Goal: Task Accomplishment & Management: Manage account settings

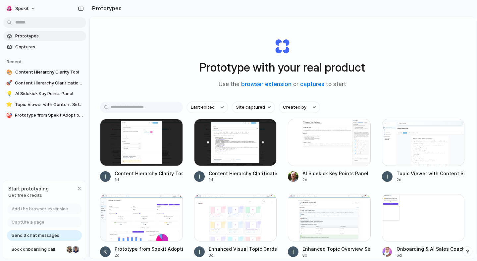
click at [24, 38] on span "Prototypes" at bounding box center [49, 36] width 68 height 7
click at [55, 98] on link "💡 AI Sidekick Key Points Panel" at bounding box center [44, 94] width 83 height 10
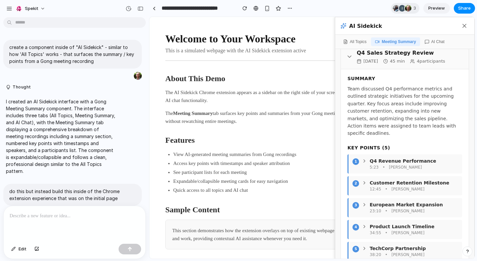
click at [31, 22] on body "**********" at bounding box center [238, 130] width 477 height 261
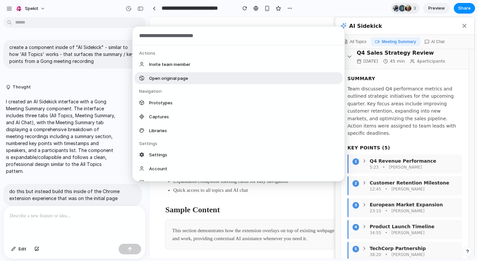
click at [172, 84] on div "Open original page" at bounding box center [239, 78] width 208 height 12
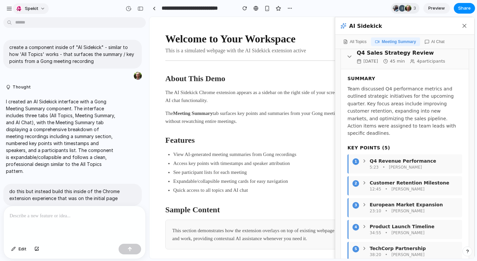
click at [19, 10] on div "button" at bounding box center [19, 8] width 7 height 7
click at [9, 9] on div "Settings Invite members Change theme Sign out" at bounding box center [238, 130] width 477 height 261
click at [9, 9] on div "button" at bounding box center [9, 9] width 6 height 6
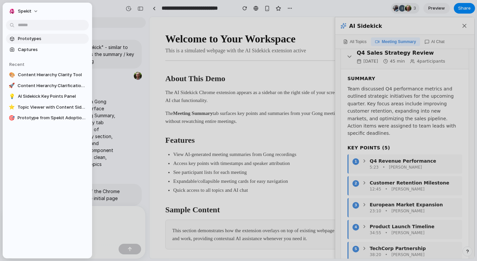
click at [30, 37] on span "Prototypes" at bounding box center [52, 38] width 68 height 7
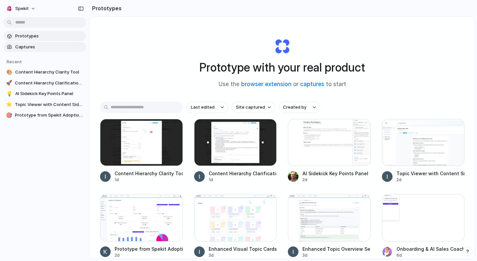
click at [35, 50] on link "Captures" at bounding box center [44, 47] width 83 height 10
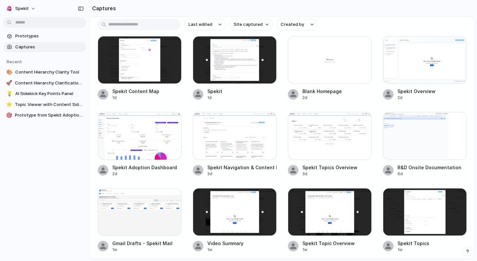
scroll to position [7, 0]
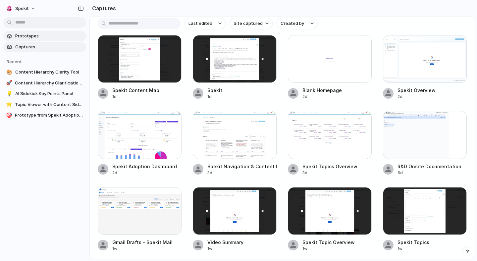
click at [44, 39] on link "Prototypes" at bounding box center [44, 36] width 83 height 10
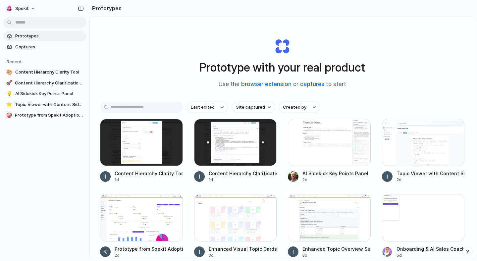
click at [186, 63] on div "Prototype with your real product Use the browser extension or captures to start" at bounding box center [282, 61] width 265 height 72
click at [308, 85] on link "captures" at bounding box center [312, 84] width 24 height 7
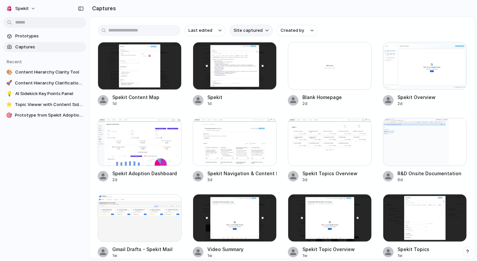
click at [237, 32] on span "Site captured" at bounding box center [248, 30] width 29 height 7
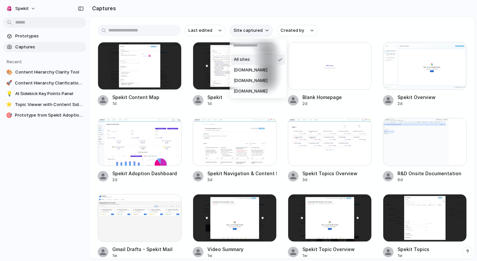
click at [237, 32] on div "All sites [DOMAIN_NAME] [DOMAIN_NAME] [DOMAIN_NAME]" at bounding box center [238, 130] width 477 height 261
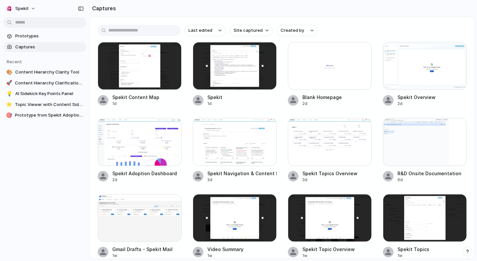
click at [41, 22] on body "Spekit Prototypes Captures Recent 🎨 Content Hierarchy Clarity Tool 🚀 Content Hi…" at bounding box center [238, 130] width 477 height 261
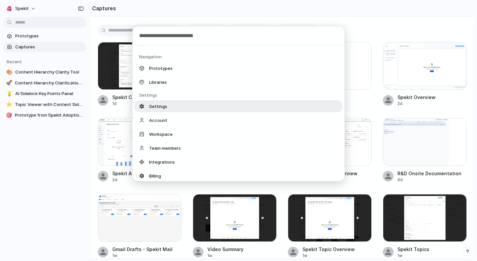
scroll to position [21, 0]
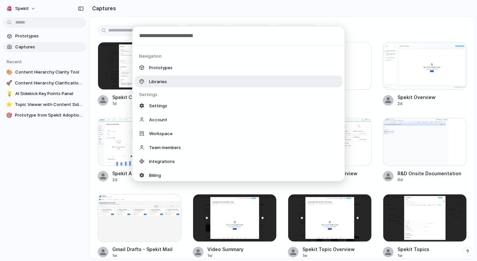
click at [163, 86] on div "Libraries" at bounding box center [239, 82] width 208 height 12
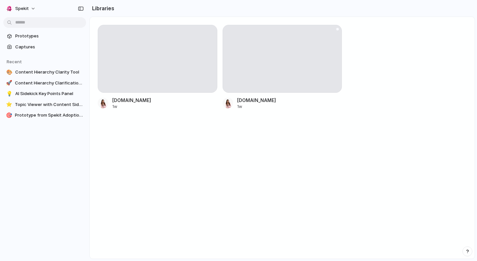
click at [236, 98] on div "[DOMAIN_NAME] 1w" at bounding box center [283, 103] width 120 height 13
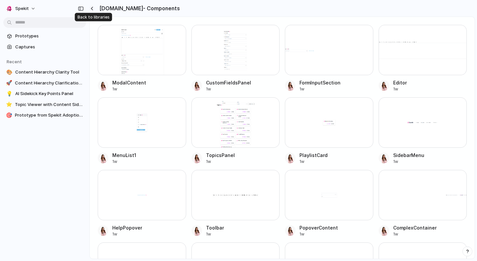
click at [90, 7] on button "button" at bounding box center [91, 9] width 5 height 6
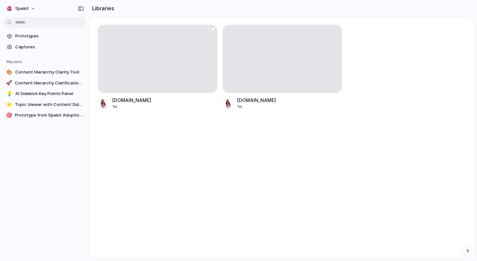
click at [147, 60] on div at bounding box center [158, 59] width 120 height 68
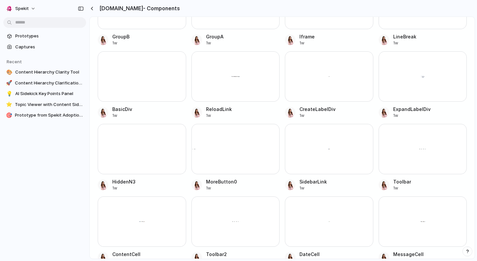
scroll to position [2085, 0]
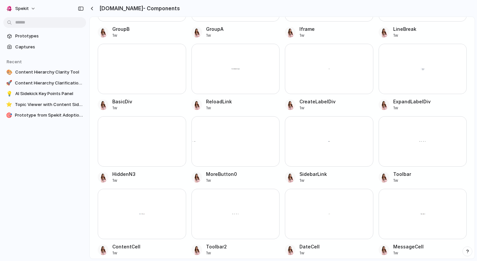
click at [56, 99] on section "Recent 🎨 Content Hierarchy Clarity Tool 🚀 Content Hierarchy Clarification Tool …" at bounding box center [44, 86] width 89 height 69
click at [55, 105] on span "Topic Viewer with Content Sidepanel" at bounding box center [49, 104] width 69 height 7
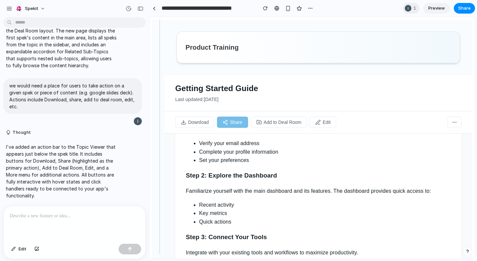
scroll to position [148, 0]
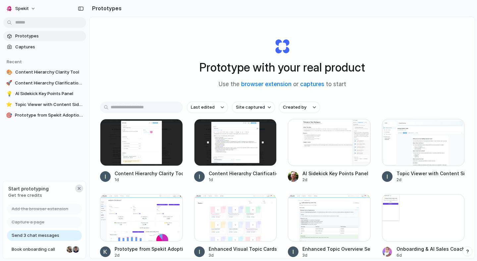
click at [79, 189] on div "button" at bounding box center [79, 188] width 5 height 5
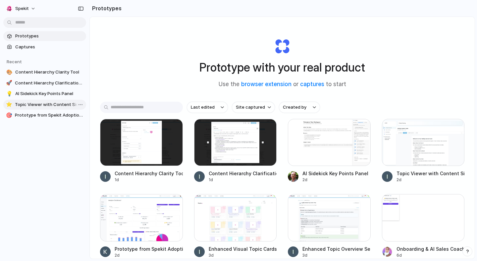
click at [58, 108] on link "⭐ Topic Viewer with Content Sidepanel" at bounding box center [44, 105] width 83 height 10
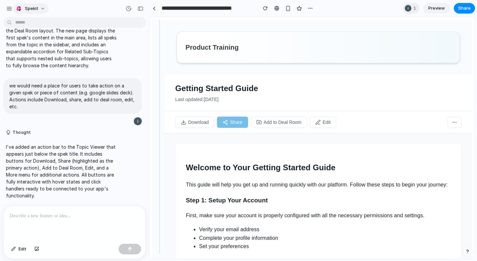
click at [32, 9] on span "Spekit" at bounding box center [32, 8] width 14 height 7
click at [41, 23] on li "Settings" at bounding box center [41, 23] width 55 height 11
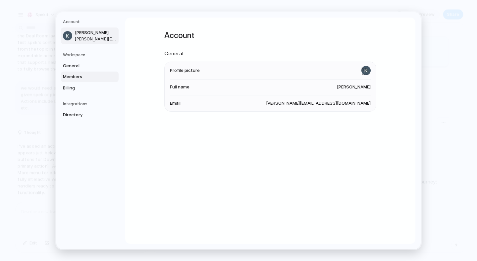
click at [75, 79] on span "Members" at bounding box center [84, 77] width 42 height 7
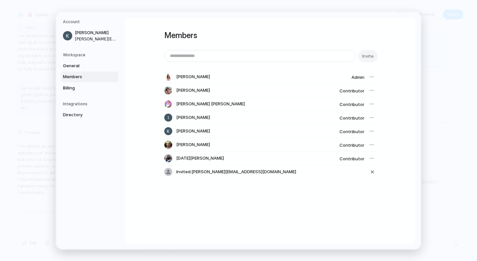
click at [370, 76] on div at bounding box center [371, 76] width 9 height 9
click at [370, 171] on div "button" at bounding box center [373, 172] width 6 height 8
click at [406, 17] on div "Account Kate Ucles kate@spekit.co Workspace General Members Billing Integration…" at bounding box center [238, 130] width 365 height 237
